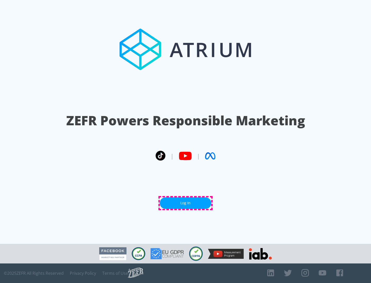
click at [185, 203] on link "Log In" at bounding box center [185, 203] width 51 height 12
